Goal: Information Seeking & Learning: Learn about a topic

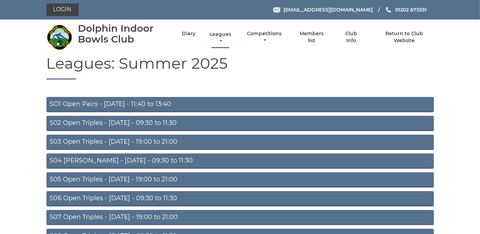
click at [221, 34] on link "Leagues" at bounding box center [220, 38] width 25 height 14
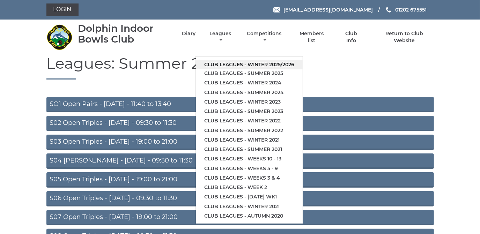
click at [222, 64] on link "Club leagues - Winter 2025/2026" at bounding box center [249, 64] width 107 height 9
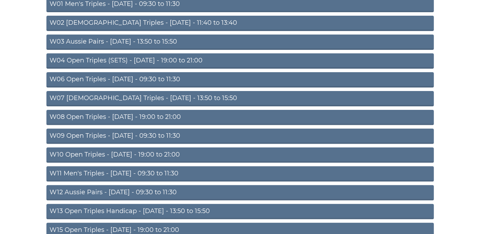
scroll to position [159, 0]
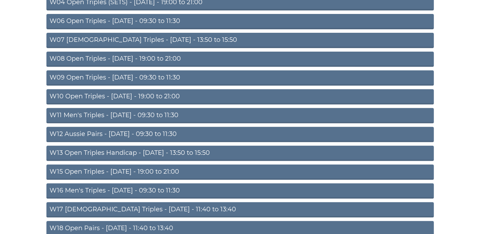
click at [132, 76] on link "W09 Open Triples - Wednesday - 09:30 to 11:30" at bounding box center [240, 78] width 388 height 15
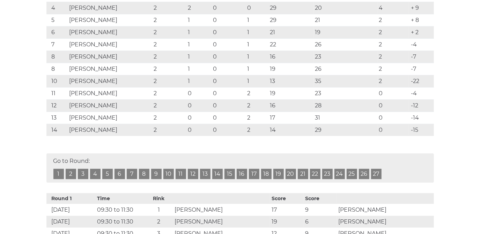
scroll to position [31, 0]
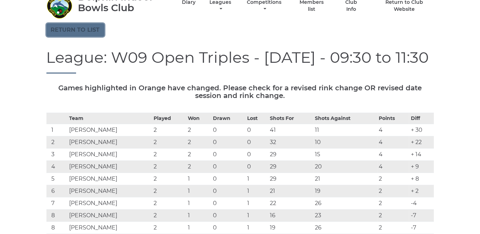
click at [73, 27] on link "Return to list" at bounding box center [75, 29] width 58 height 13
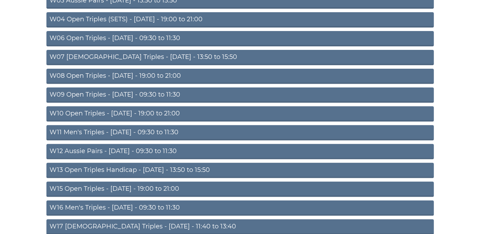
scroll to position [127, 0]
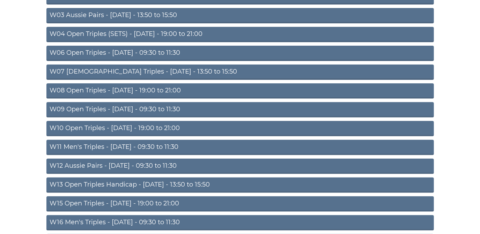
click at [147, 71] on link "W07 Ladies Triples - Tuesday - 13:50 to 15:50" at bounding box center [240, 72] width 388 height 15
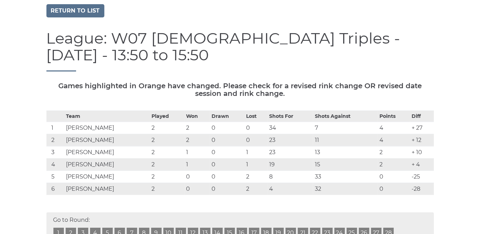
scroll to position [31, 0]
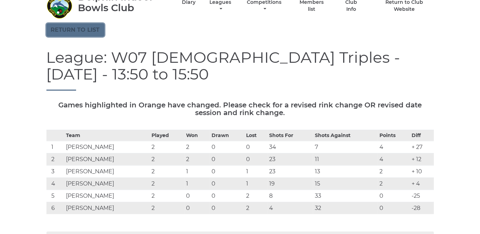
click at [82, 28] on link "Return to list" at bounding box center [75, 29] width 58 height 13
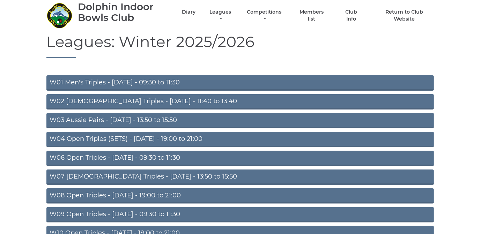
scroll to position [95, 0]
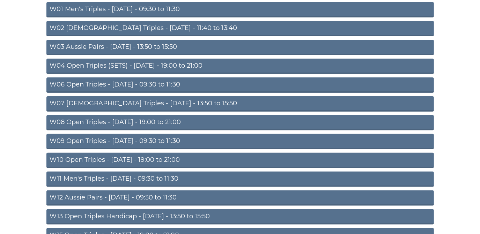
click at [139, 120] on link "W08 Open Triples - [DATE] - 19:00 to 21:00" at bounding box center [240, 122] width 388 height 15
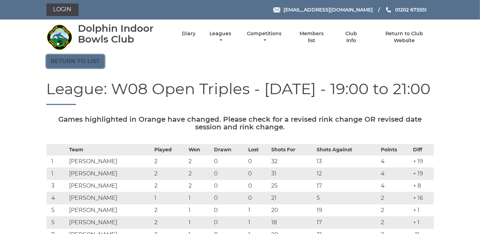
click at [82, 61] on link "Return to list" at bounding box center [75, 61] width 58 height 13
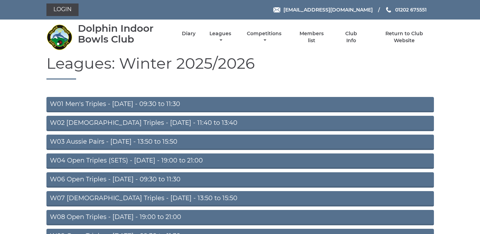
scroll to position [159, 0]
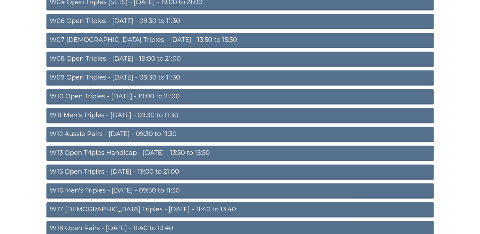
click at [164, 95] on link "W10 Open Triples - [DATE] - 19:00 to 21:00" at bounding box center [240, 96] width 388 height 15
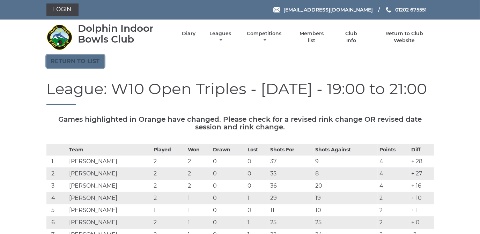
click at [61, 63] on link "Return to list" at bounding box center [75, 61] width 58 height 13
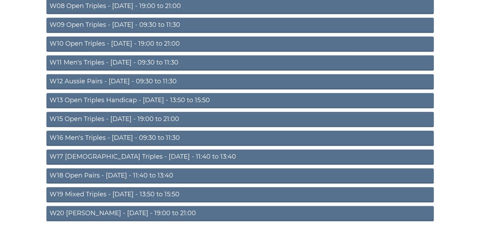
scroll to position [222, 0]
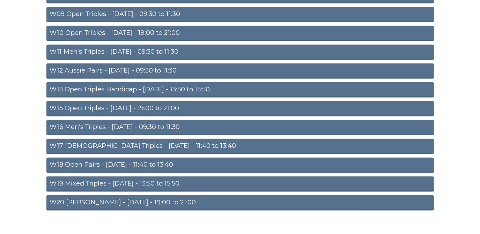
click at [119, 104] on link "W15 Open Triples - Thursday - 19:00 to 21:00" at bounding box center [240, 108] width 388 height 15
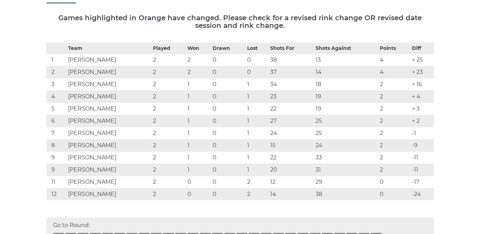
scroll to position [31, 0]
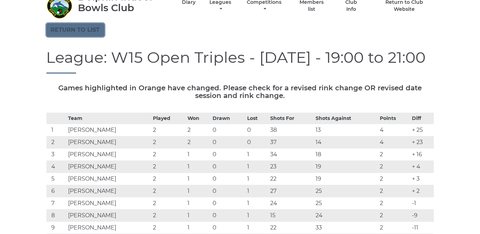
click at [82, 30] on link "Return to list" at bounding box center [75, 29] width 58 height 13
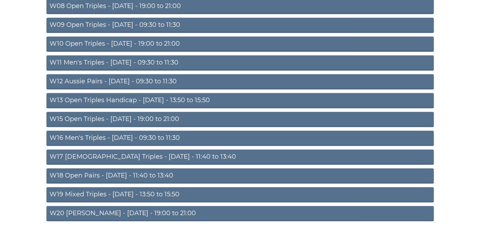
scroll to position [222, 0]
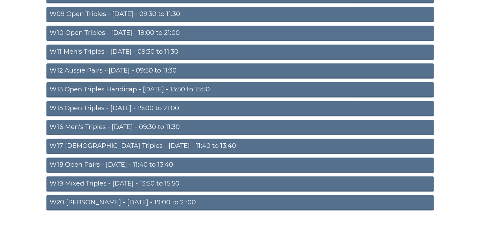
click at [99, 197] on link "W20 [PERSON_NAME] - [DATE] - 19:00 to 21:00" at bounding box center [240, 203] width 388 height 15
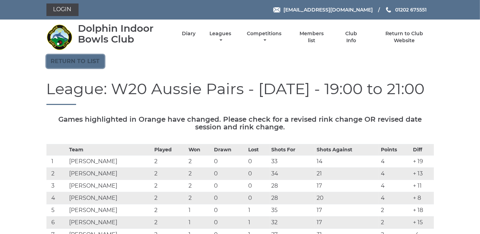
click at [83, 59] on link "Return to list" at bounding box center [75, 61] width 58 height 13
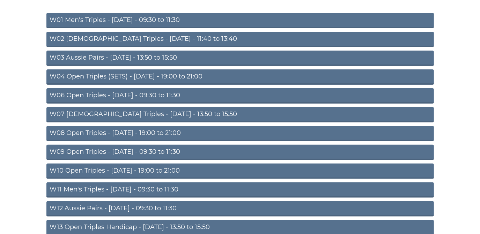
scroll to position [95, 0]
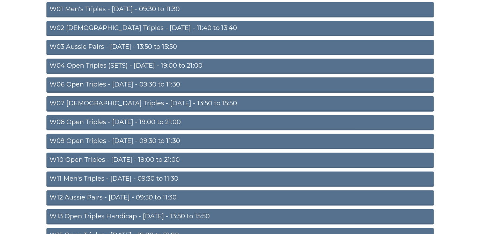
click at [139, 119] on link "W08 Open Triples - [DATE] - 19:00 to 21:00" at bounding box center [240, 122] width 388 height 15
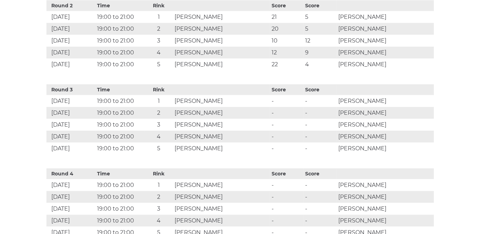
scroll to position [444, 0]
